Goal: Contribute content: Add original content to the website for others to see

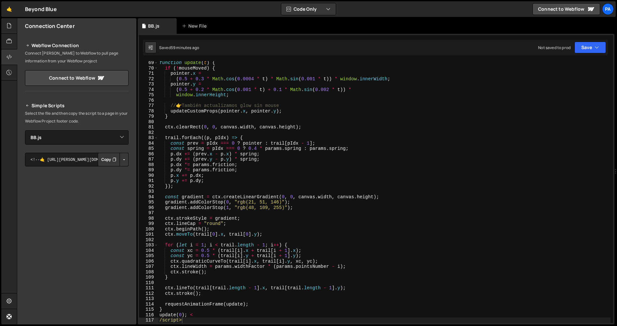
select select "45315"
click at [195, 31] on div "New File" at bounding box center [197, 26] width 39 height 16
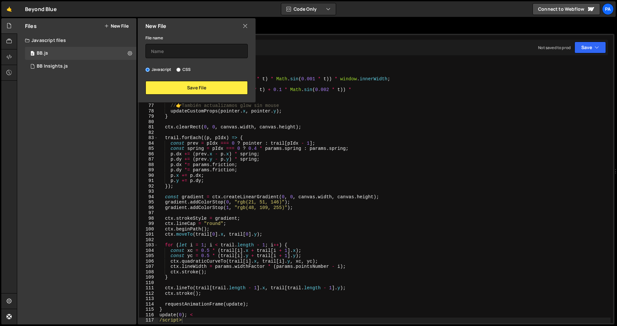
click at [188, 69] on label "CSS" at bounding box center [183, 69] width 14 height 6
click at [180, 69] on input "CSS" at bounding box center [178, 70] width 4 height 4
radio input "true"
click at [197, 44] on input "text" at bounding box center [196, 51] width 102 height 14
type input "Header Animation"
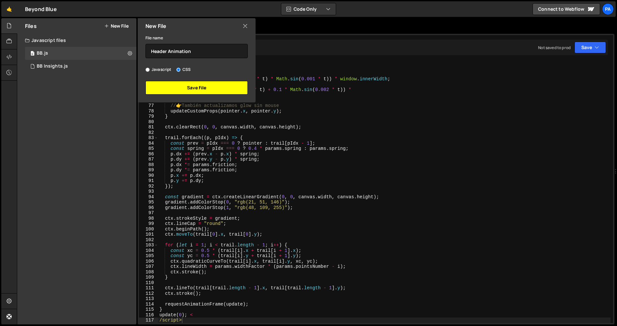
click at [216, 93] on button "Save File" at bounding box center [196, 88] width 102 height 14
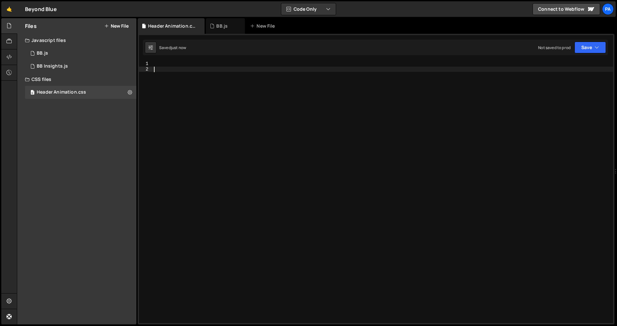
click at [229, 89] on div at bounding box center [383, 197] width 460 height 272
paste textarea "}"
type textarea "}"
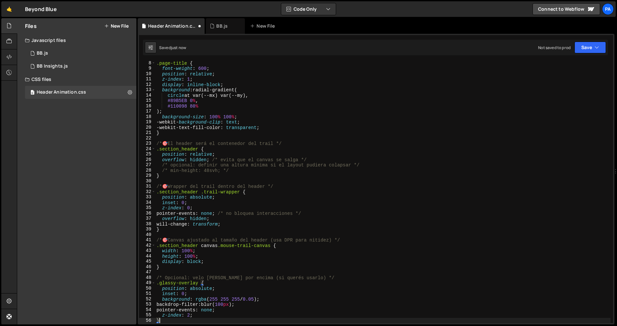
scroll to position [0, 0]
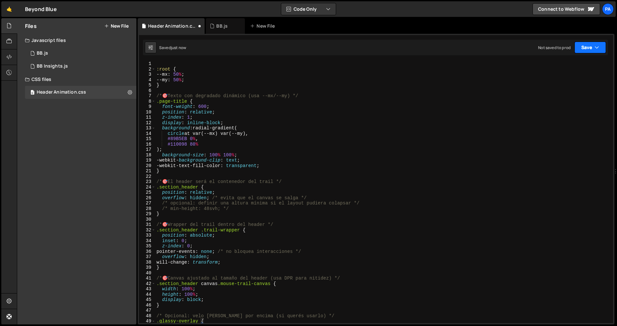
drag, startPoint x: 590, startPoint y: 43, endPoint x: 588, endPoint y: 49, distance: 7.0
click at [591, 42] on button "Save" at bounding box center [589, 48] width 31 height 12
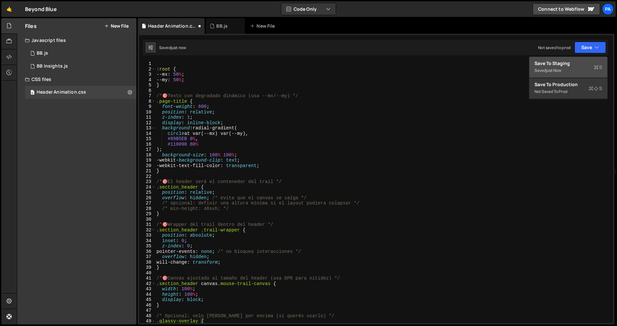
click at [573, 66] on div "Save to Staging S" at bounding box center [568, 63] width 68 height 6
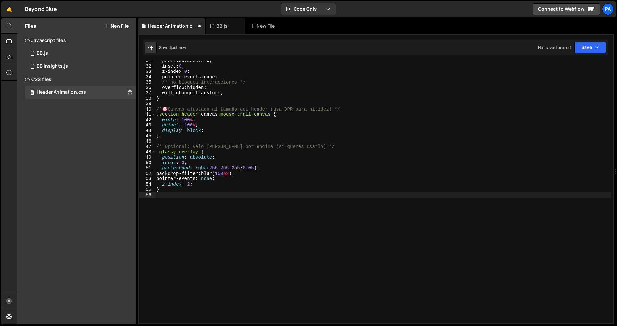
scroll to position [164, 0]
click at [11, 56] on icon at bounding box center [8, 56] width 5 height 7
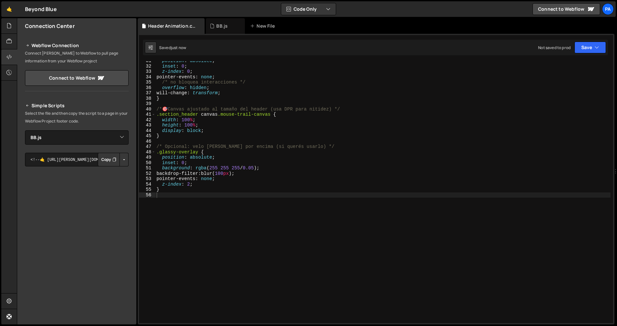
click at [124, 160] on button "Button group with nested dropdown" at bounding box center [123, 160] width 9 height 14
click at [109, 174] on link "Copy Staging js" at bounding box center [101, 171] width 54 height 9
click at [587, 47] on button "Save" at bounding box center [589, 48] width 31 height 12
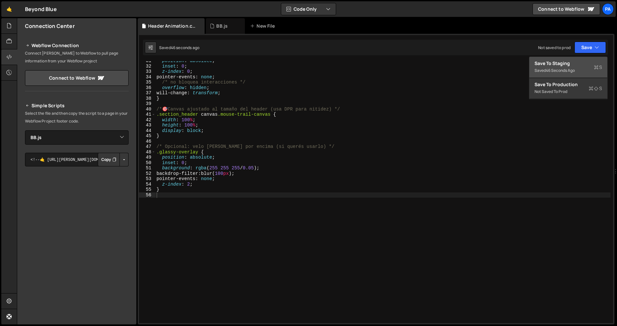
click at [559, 64] on div "Save to Staging S" at bounding box center [568, 63] width 68 height 6
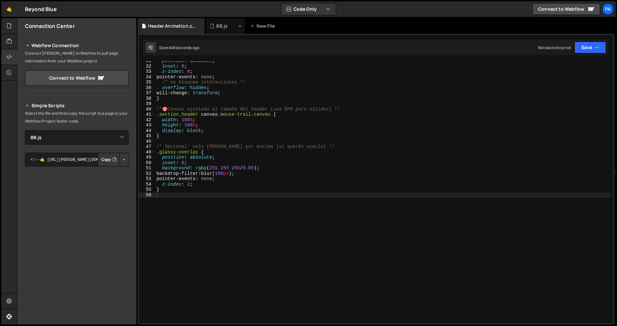
click at [215, 27] on div "BB.js" at bounding box center [223, 26] width 27 height 6
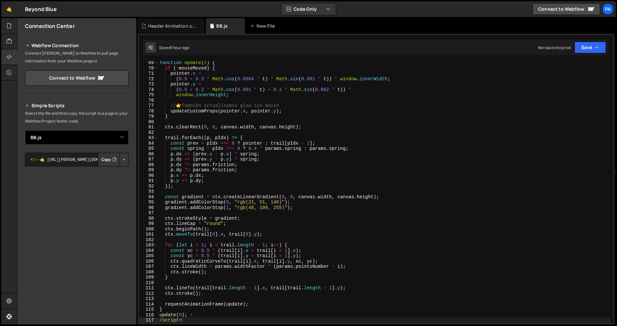
click at [116, 136] on select "Select File BB Insights.js BB.js Header Animation.css" at bounding box center [77, 137] width 104 height 14
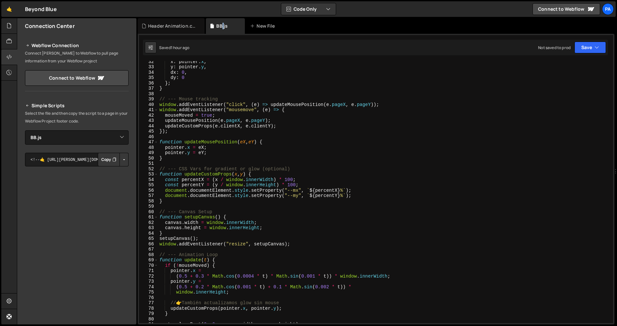
scroll to position [53, 0]
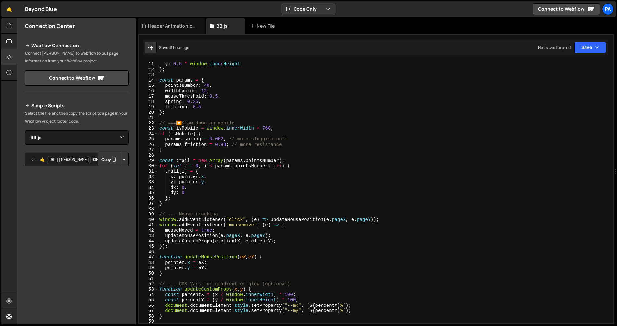
click at [264, 138] on div "x : 0.5 * window . innerWidth , y : 0.5 * window . innerHeight } ; const params…" at bounding box center [384, 192] width 452 height 272
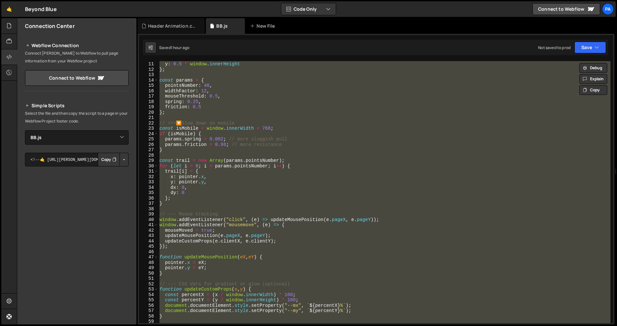
paste textarea "</script>"
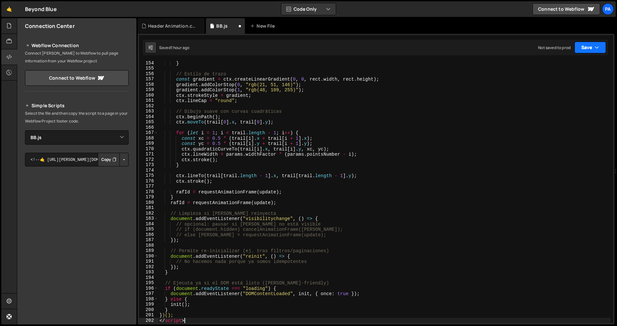
click at [582, 49] on button "Save" at bounding box center [589, 48] width 31 height 12
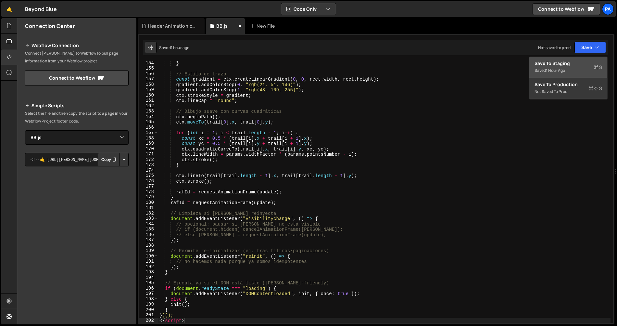
click at [579, 62] on div "Save to Staging S" at bounding box center [568, 63] width 68 height 6
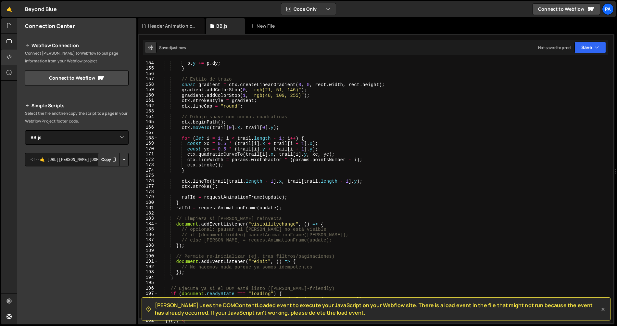
click at [246, 301] on div "[PERSON_NAME] uses the DOMContentLoaded event to execute your JavaScript on you…" at bounding box center [376, 308] width 469 height 23
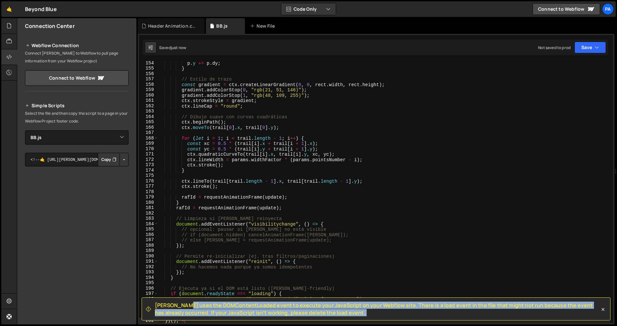
click at [246, 301] on div "[PERSON_NAME] uses the DOMContentLoaded event to execute your JavaScript on you…" at bounding box center [376, 308] width 469 height 23
copy div "Loremi dolo sit AMETconsecTetura elits do eiusmod temp InciDidunt ut labo Etdol…"
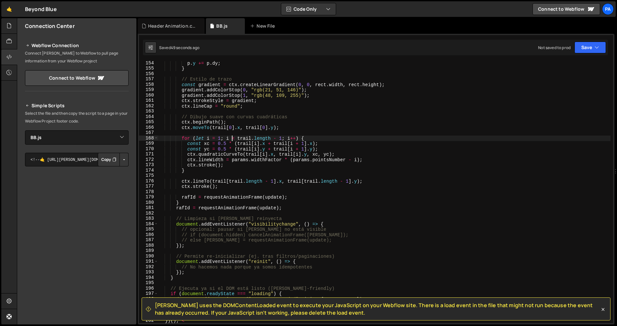
click at [231, 136] on div "p . y += p . dy ; } // Estilo de trazo const gradient = ctx . createLinearGradi…" at bounding box center [384, 196] width 452 height 272
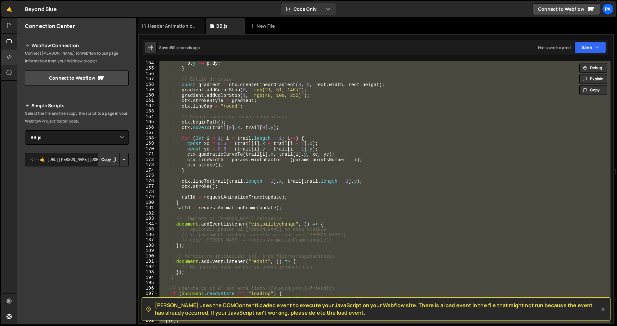
paste textarea "</script>"
type textarea "</script>"
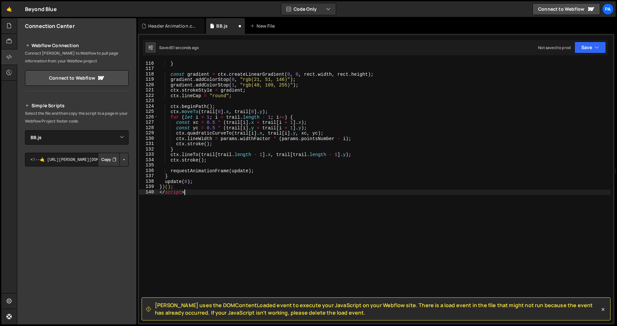
scroll to position [0, 0]
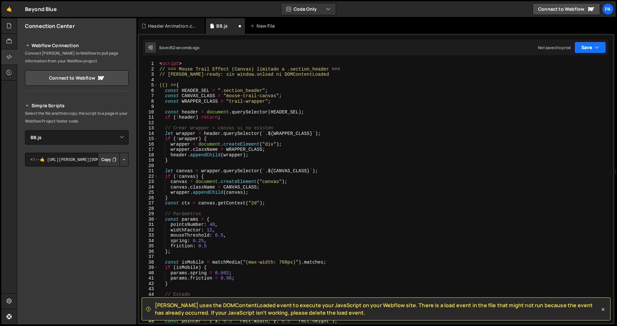
click at [585, 47] on button "Save" at bounding box center [589, 48] width 31 height 12
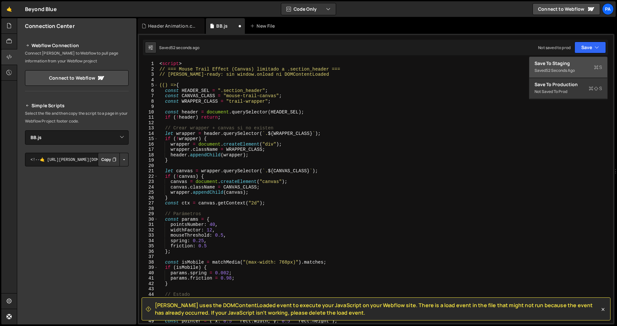
click at [568, 61] on div "Save to Staging S" at bounding box center [568, 63] width 68 height 6
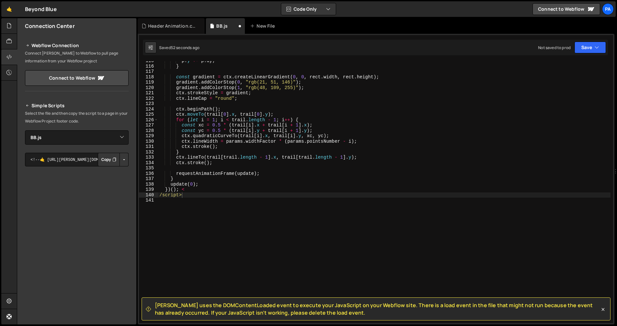
scroll to position [614, 0]
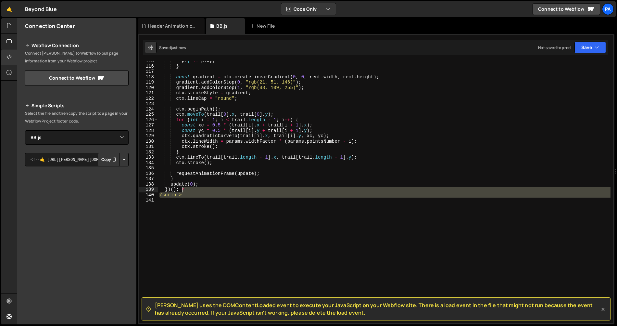
drag, startPoint x: 208, startPoint y: 198, endPoint x: 182, endPoint y: 189, distance: 27.1
click at [182, 189] on div "p . y += p . dy ; } const gradient = ctx . createLinearGradient ( 0 , 0 , rect …" at bounding box center [384, 194] width 452 height 272
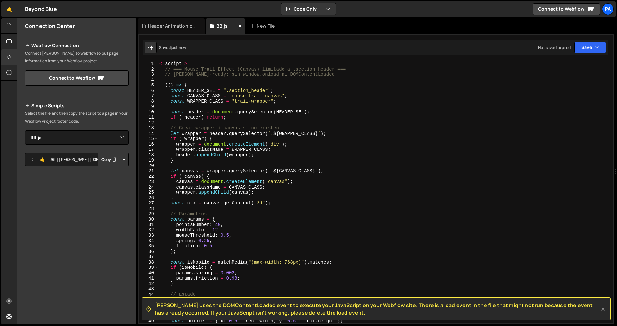
scroll to position [0, 0]
drag, startPoint x: 194, startPoint y: 60, endPoint x: 172, endPoint y: 62, distance: 21.5
click at [172, 62] on div "[PERSON_NAME] uses the DOMContentLoaded event to execute your JavaScript on you…" at bounding box center [376, 179] width 477 height 290
type textarea "< script >"
click at [149, 63] on div "< script > 1 2 3 4 5 6 7 8 9 10 11 12 13 14 15 16 17 18 19 20 21 22 23 24 25 26…" at bounding box center [376, 192] width 474 height 262
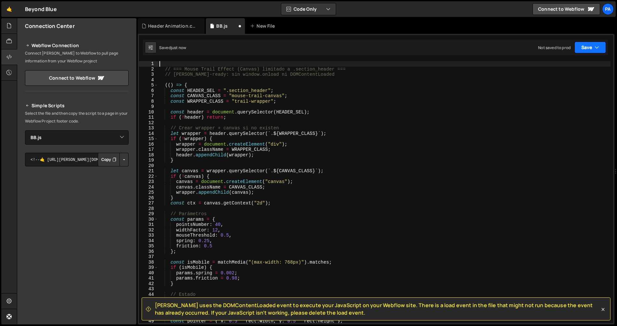
click at [591, 44] on button "Save" at bounding box center [589, 48] width 31 height 12
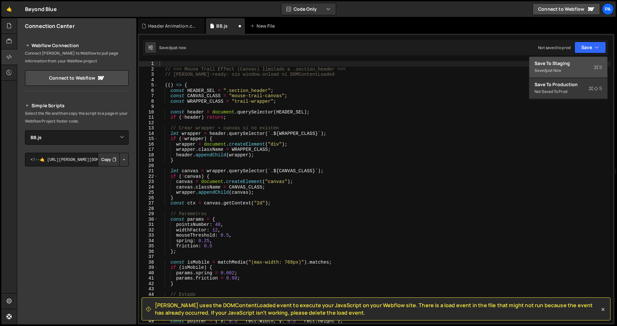
click at [577, 60] on div "Save to Staging S" at bounding box center [568, 63] width 68 height 6
